Goal: Information Seeking & Learning: Learn about a topic

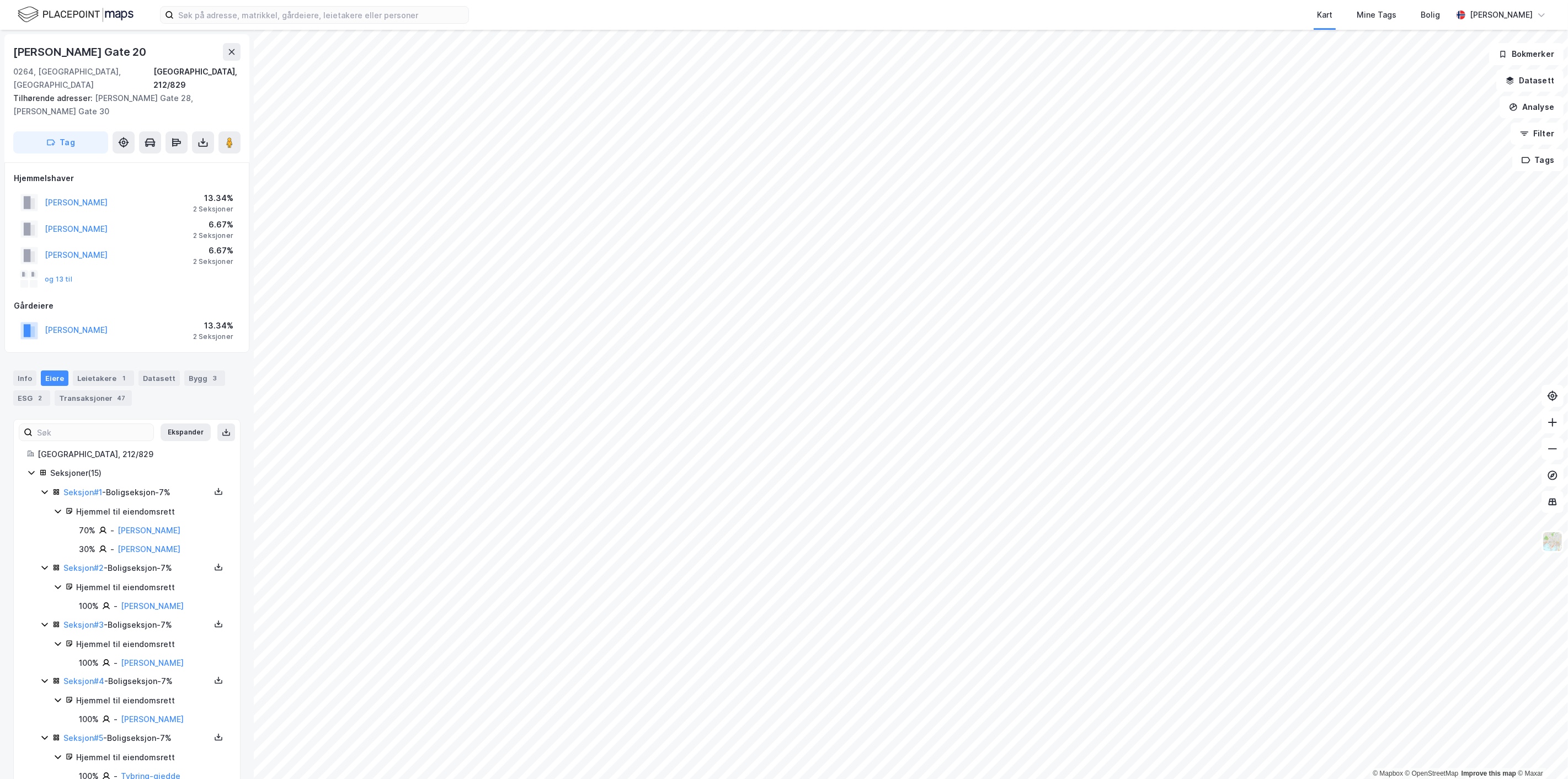
scroll to position [666, 0]
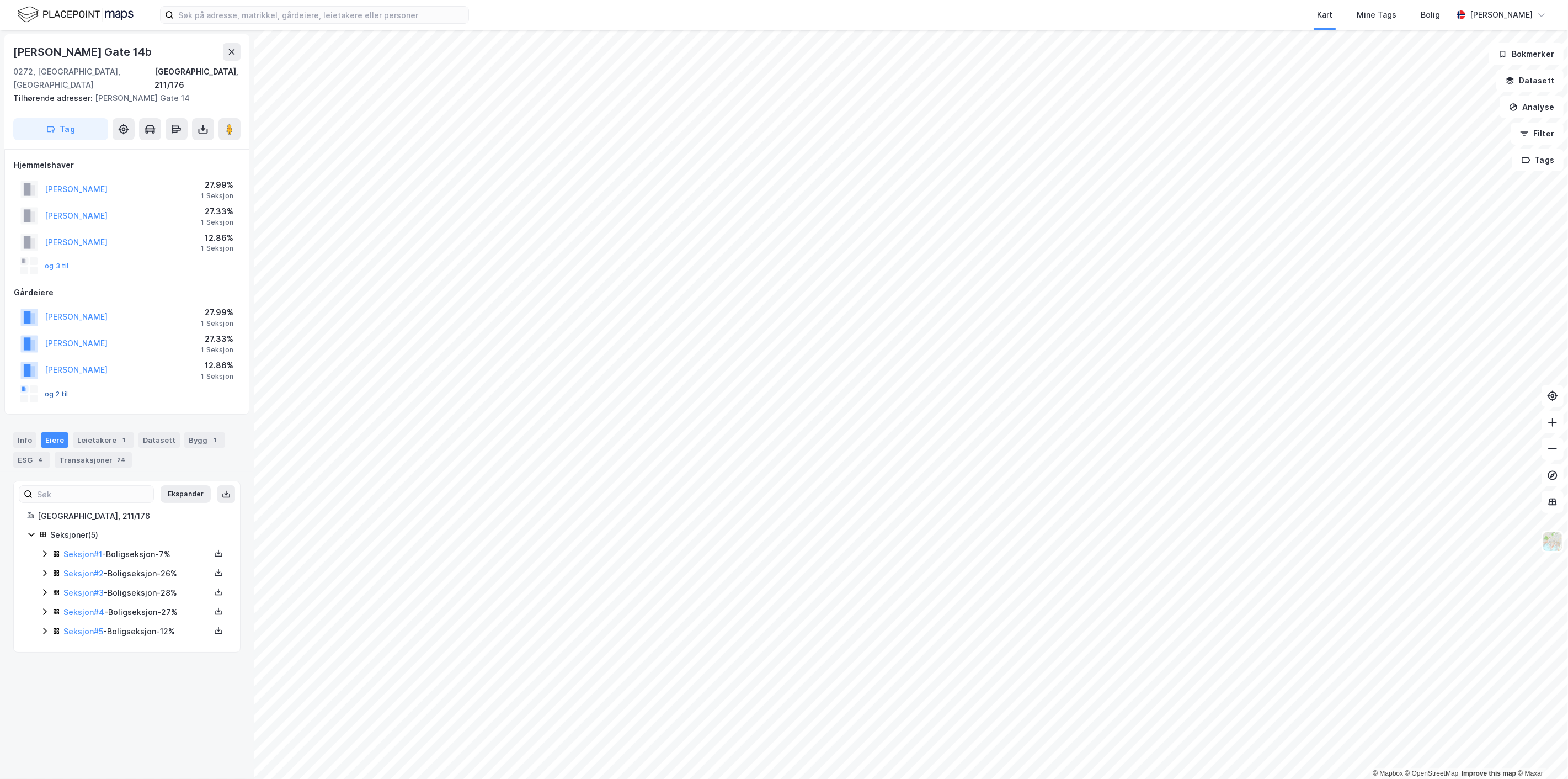
click at [0, 0] on button "og 2 til" at bounding box center [0, 0] width 0 height 0
click at [42, 627] on icon at bounding box center [44, 631] width 9 height 9
click at [83, 569] on link "Seksjon # 2" at bounding box center [83, 573] width 40 height 9
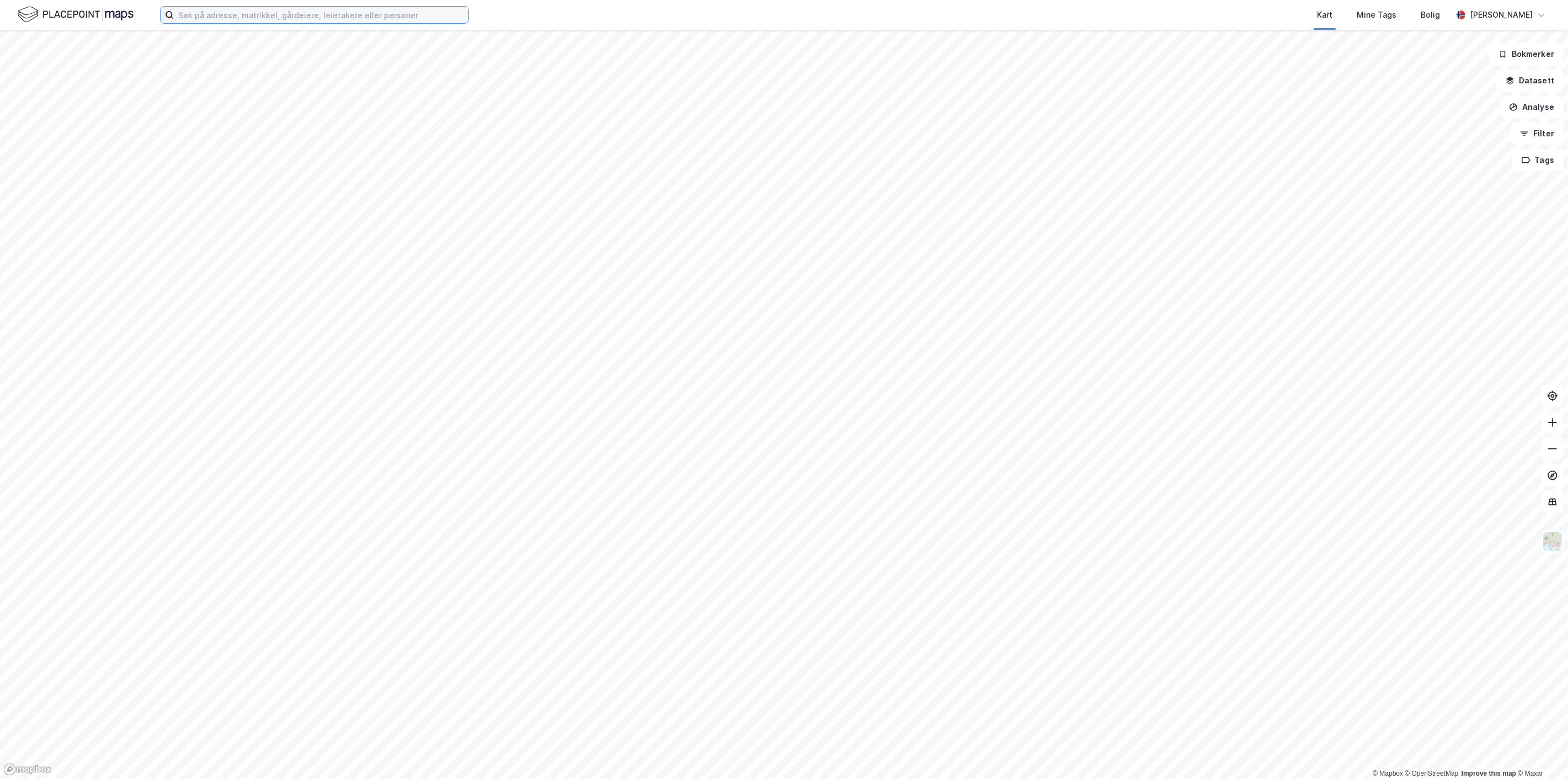
click at [249, 14] on input at bounding box center [321, 15] width 295 height 16
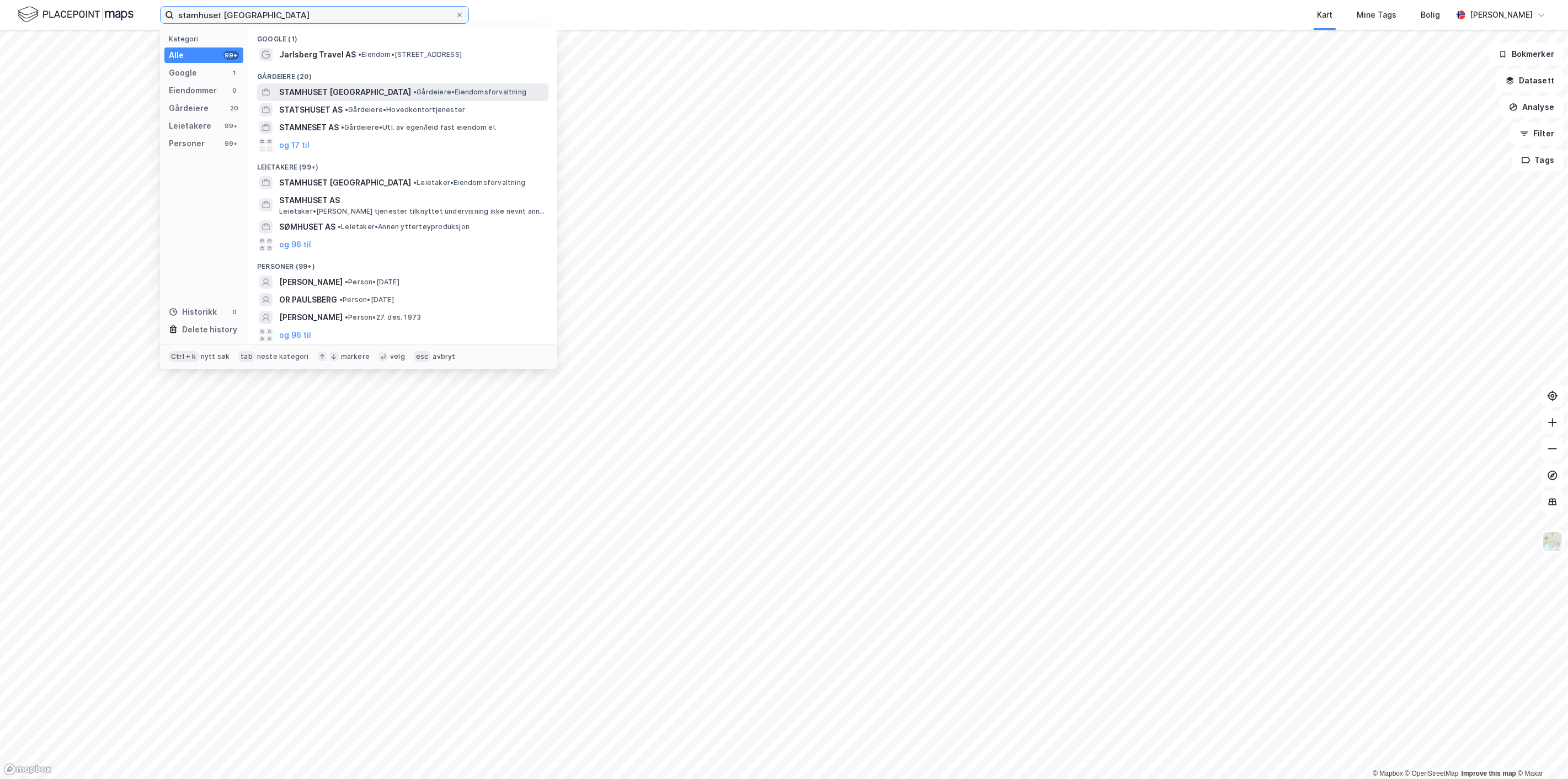
type input "stamhuset [GEOGRAPHIC_DATA]"
click at [337, 90] on span "STAMHUSET [GEOGRAPHIC_DATA]" at bounding box center [345, 92] width 132 height 13
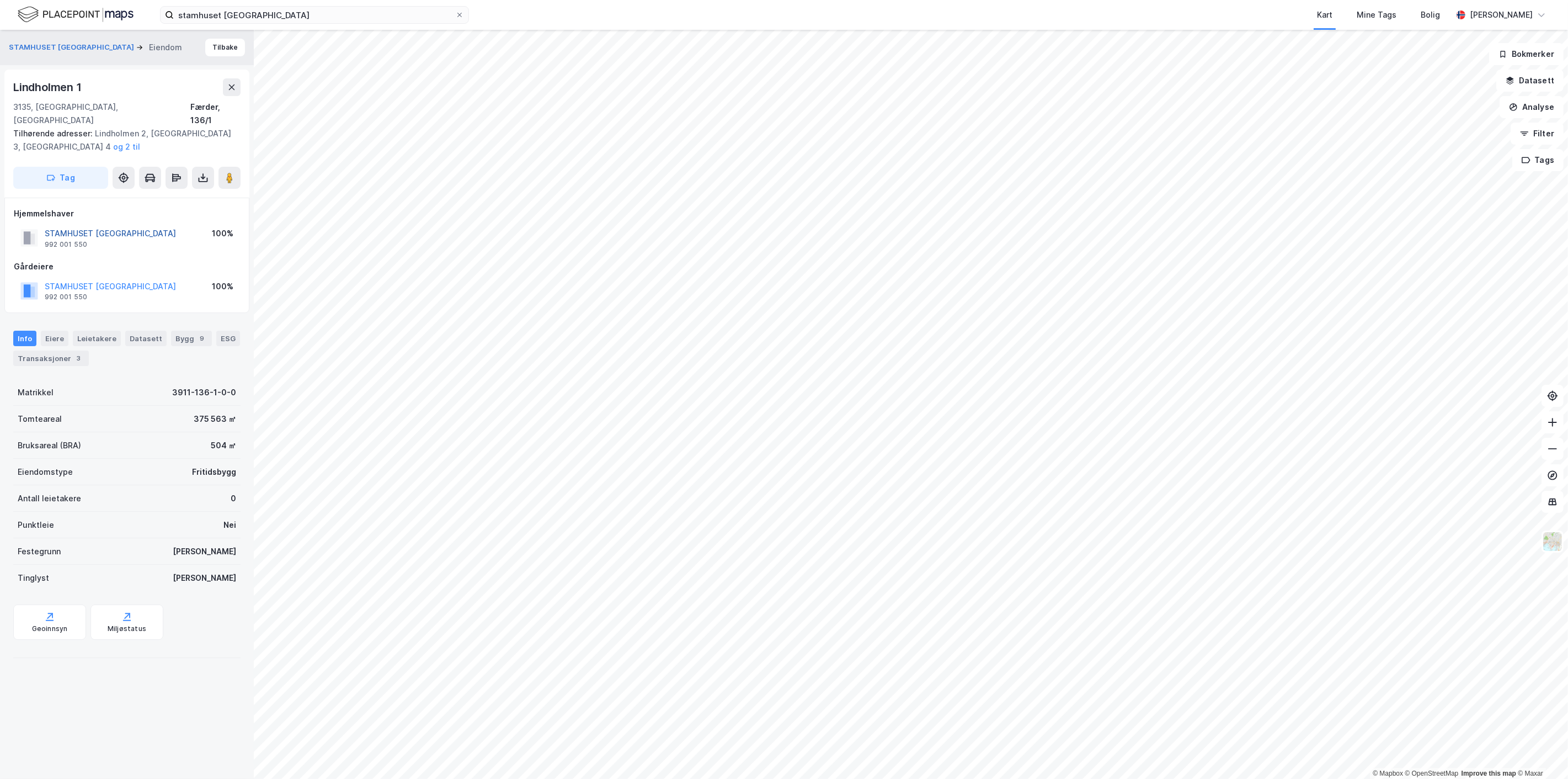
click at [0, 0] on button "STAMHUSET [GEOGRAPHIC_DATA]" at bounding box center [0, 0] width 0 height 0
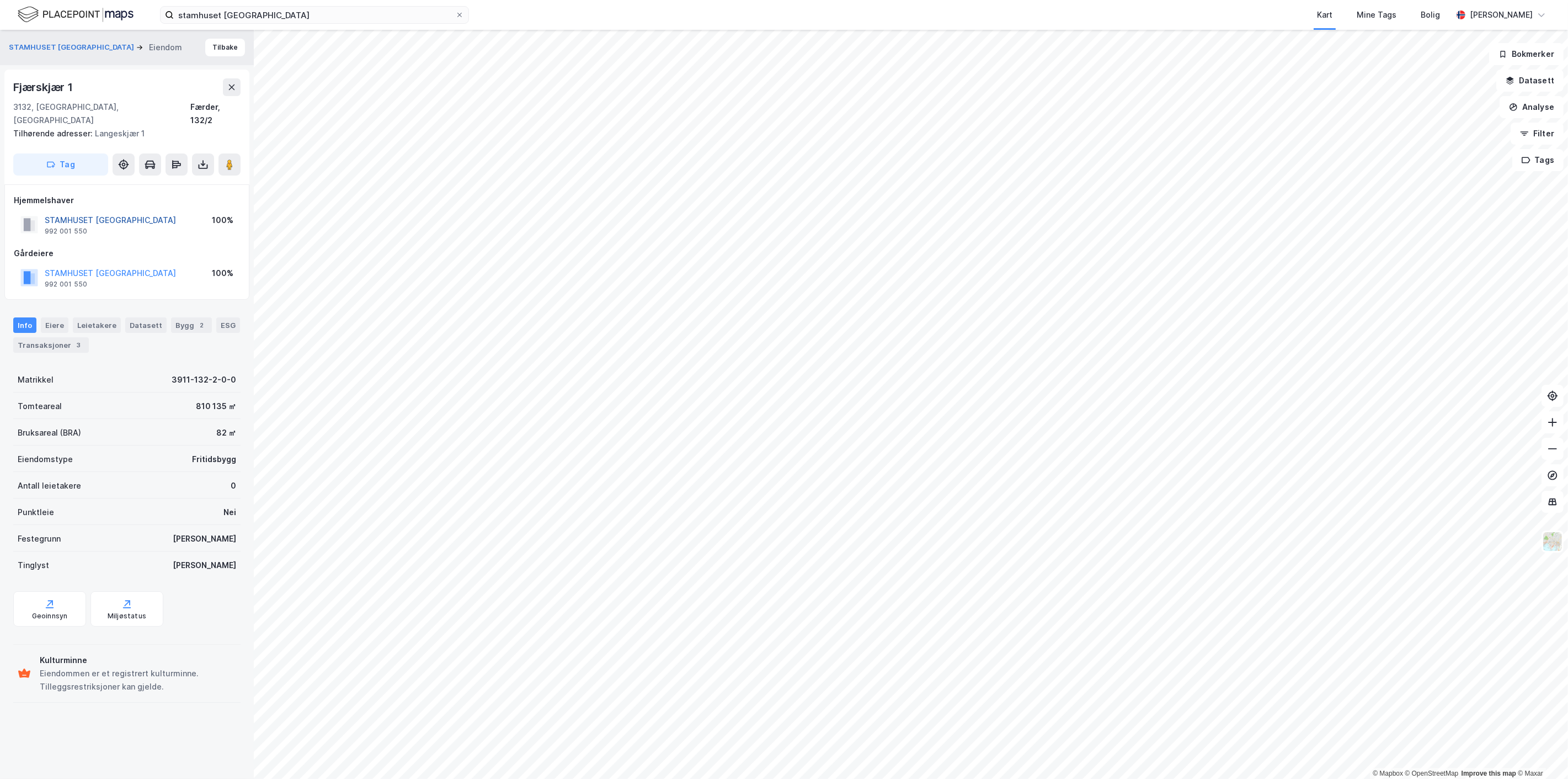
click at [0, 0] on button "STAMHUSET [GEOGRAPHIC_DATA]" at bounding box center [0, 0] width 0 height 0
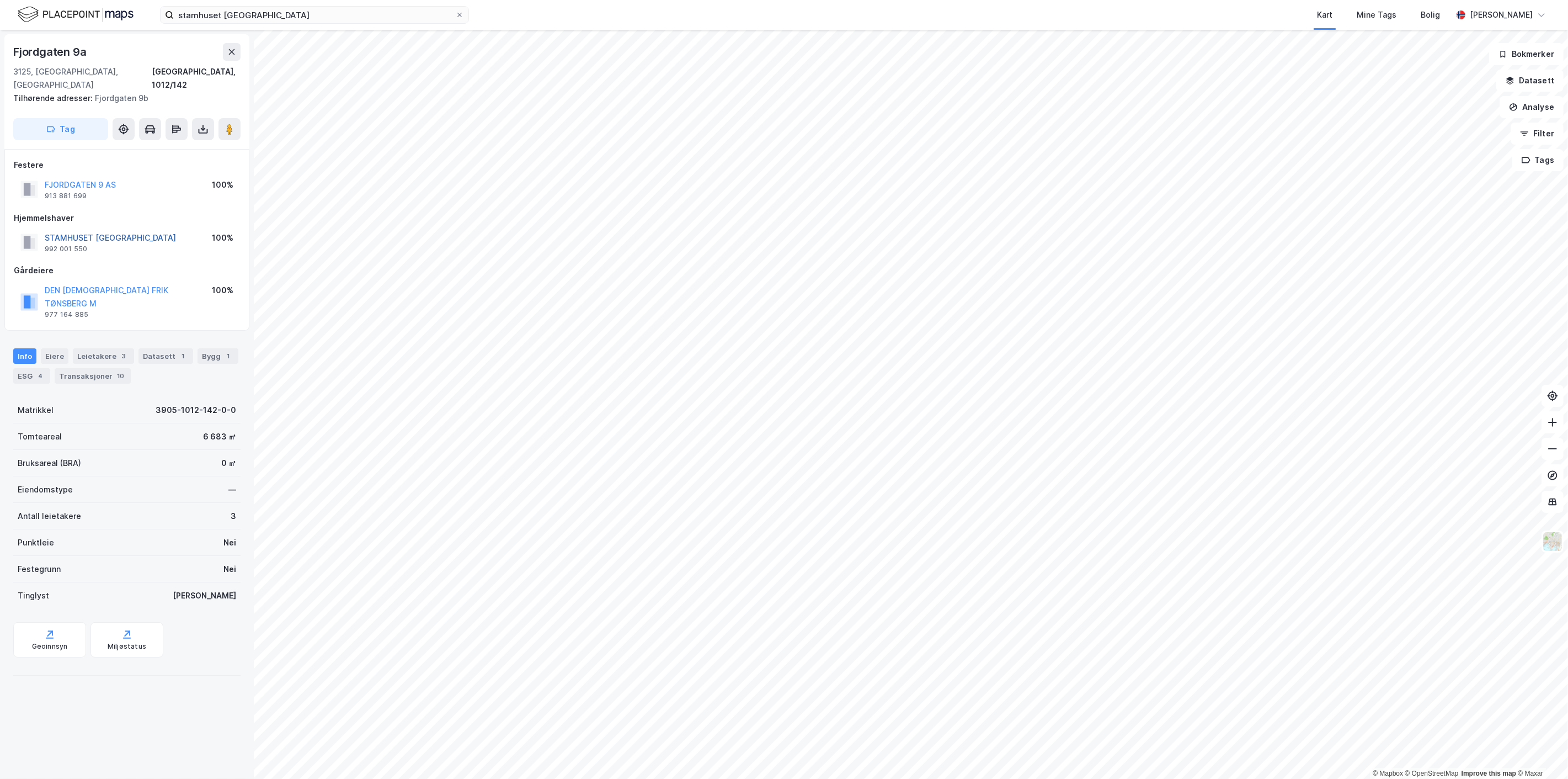
click at [0, 0] on button "STAMHUSET [GEOGRAPHIC_DATA]" at bounding box center [0, 0] width 0 height 0
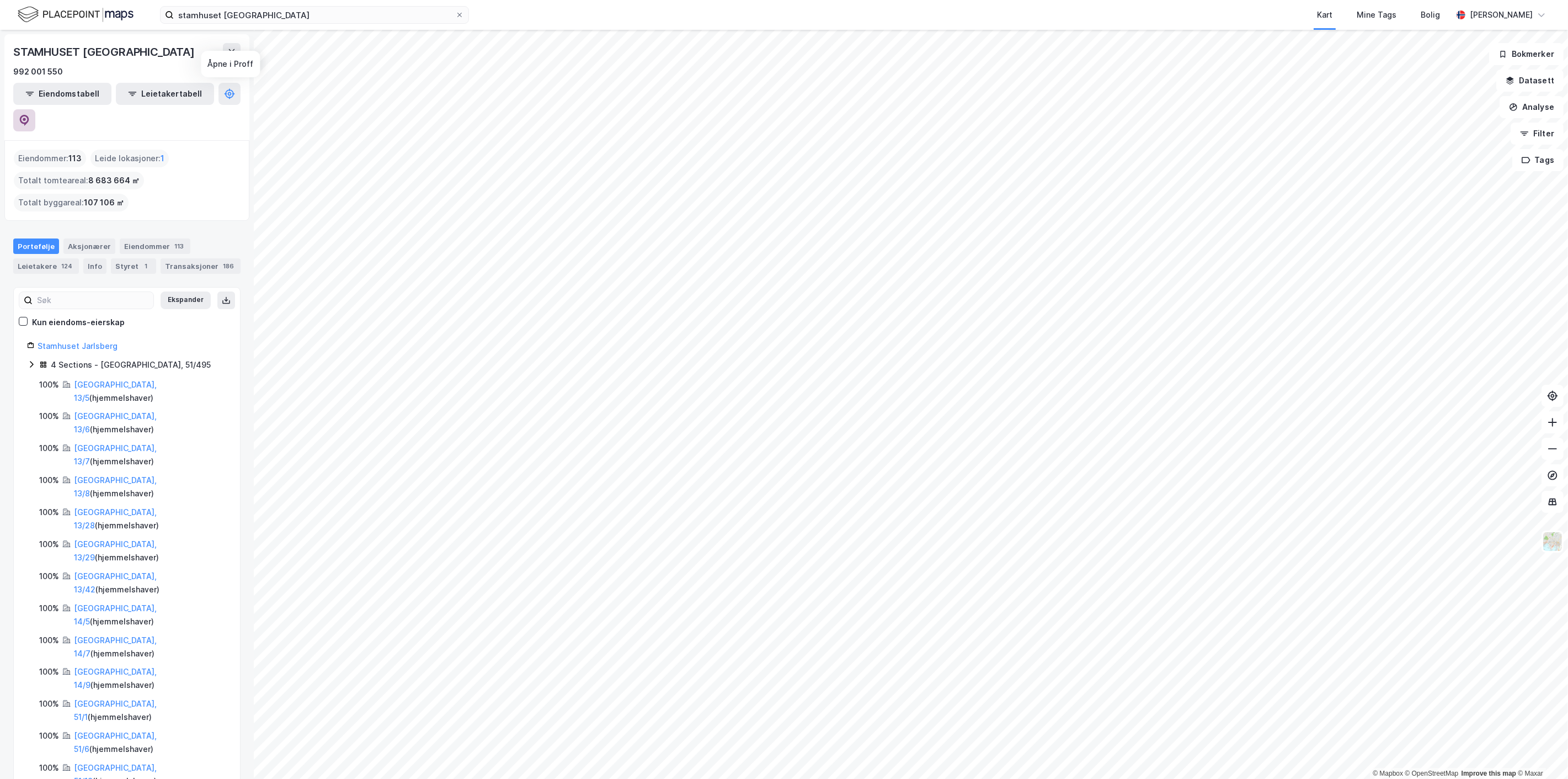
click at [26, 118] on icon at bounding box center [24, 119] width 3 height 3
